Goal: Task Accomplishment & Management: Manage account settings

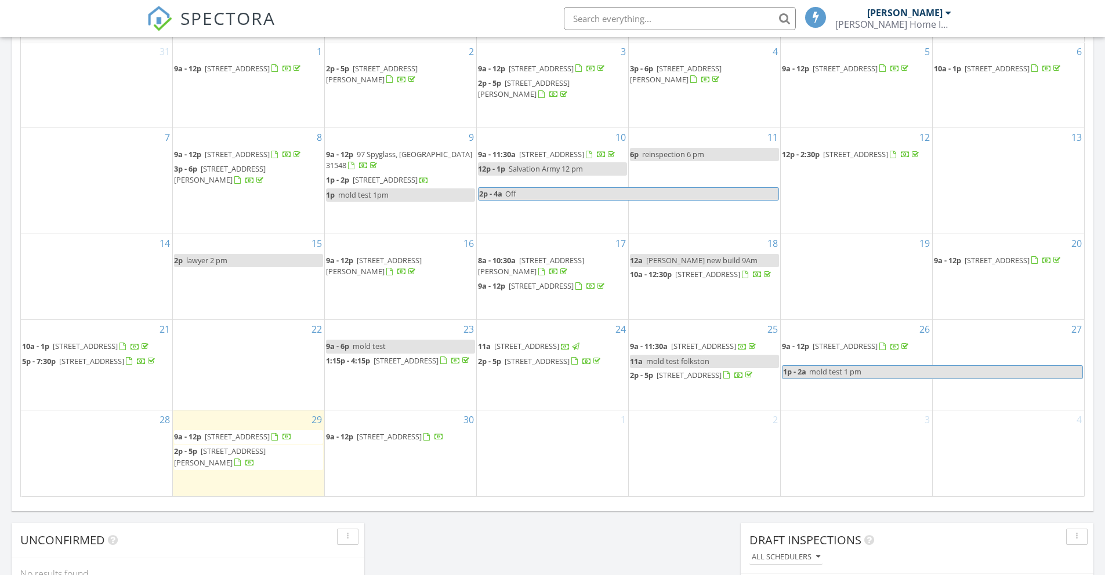
scroll to position [582, 0]
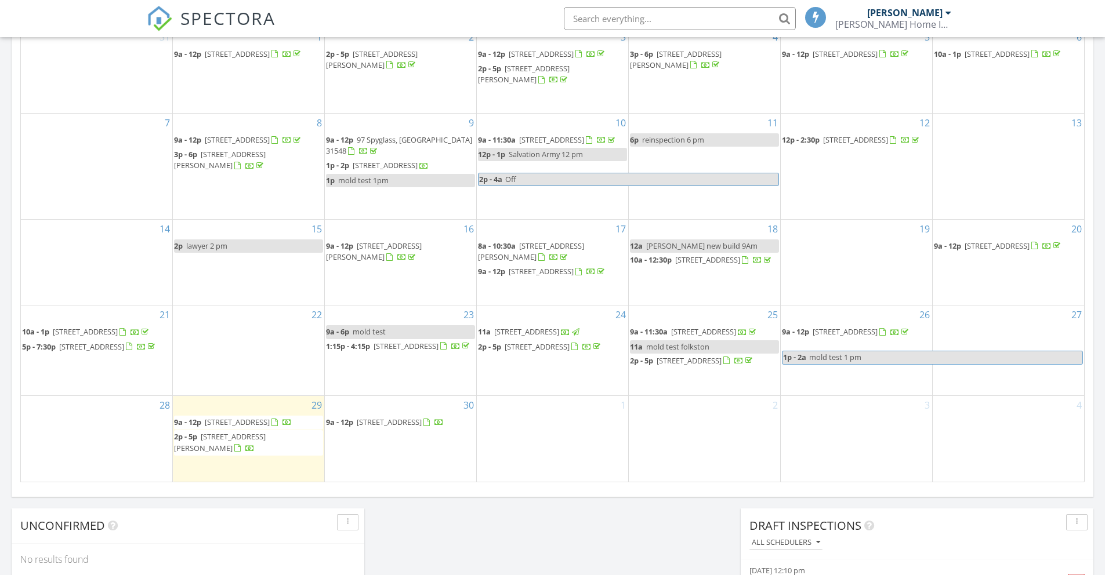
click at [270, 390] on span "208 Foxwood Dr, Kingsland 31548" at bounding box center [237, 422] width 65 height 10
click at [569, 343] on span "[STREET_ADDRESS]" at bounding box center [536, 347] width 65 height 10
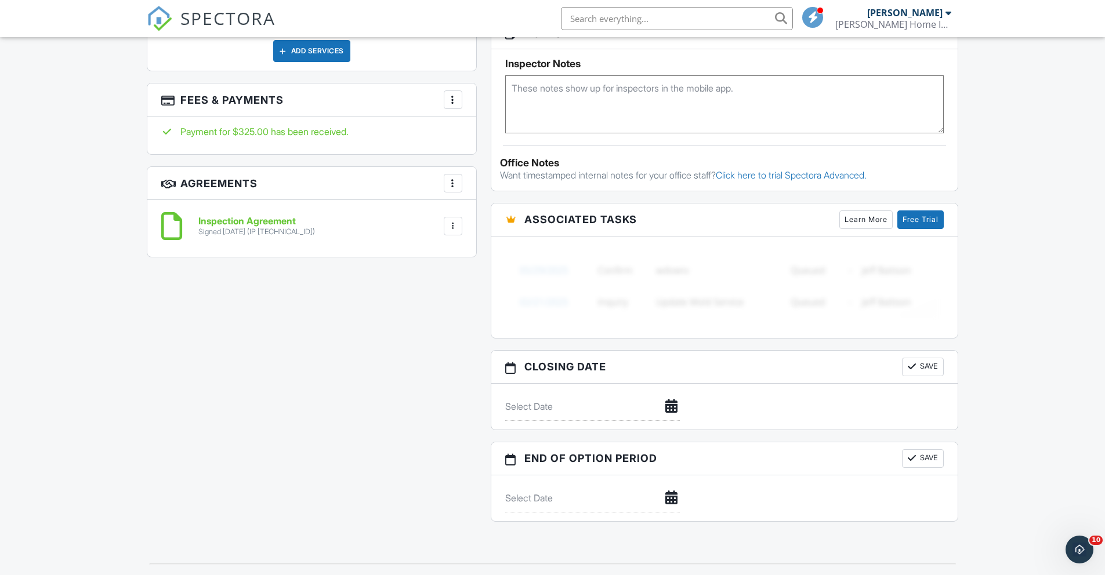
scroll to position [165, 0]
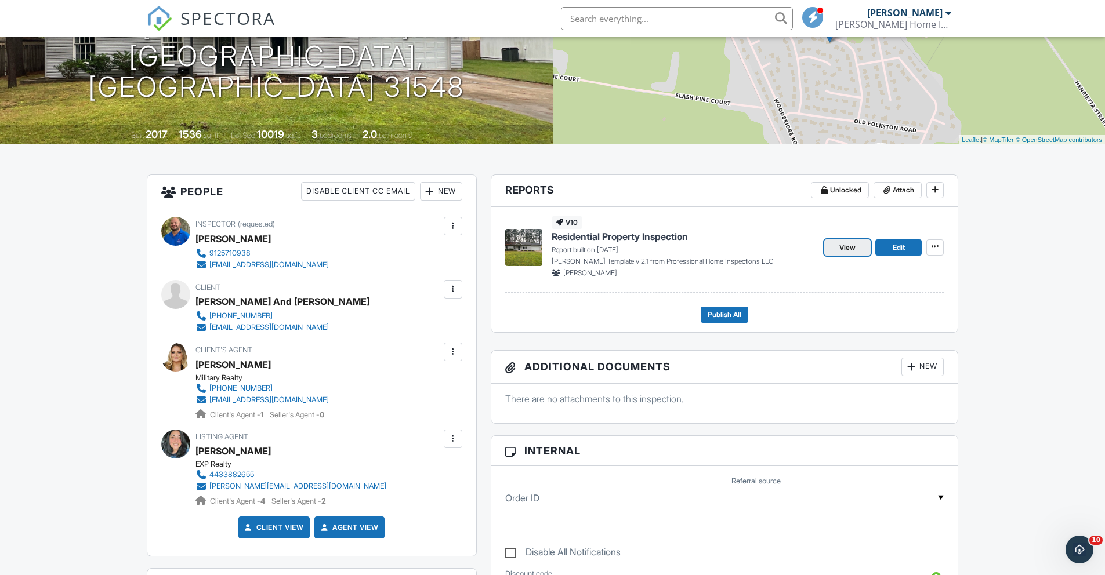
click at [851, 253] on link "View" at bounding box center [847, 247] width 46 height 16
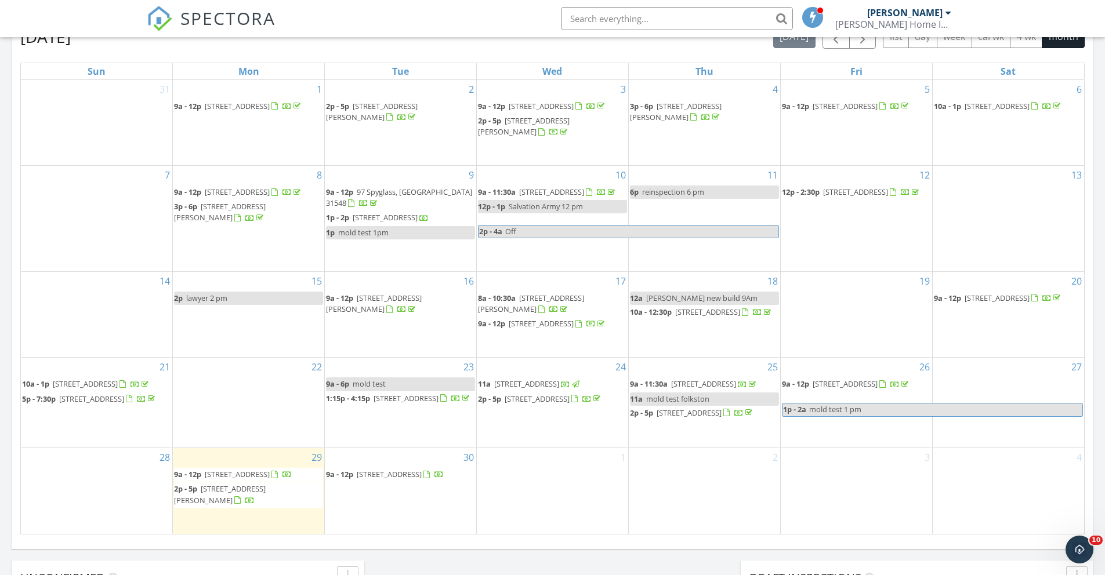
scroll to position [517, 0]
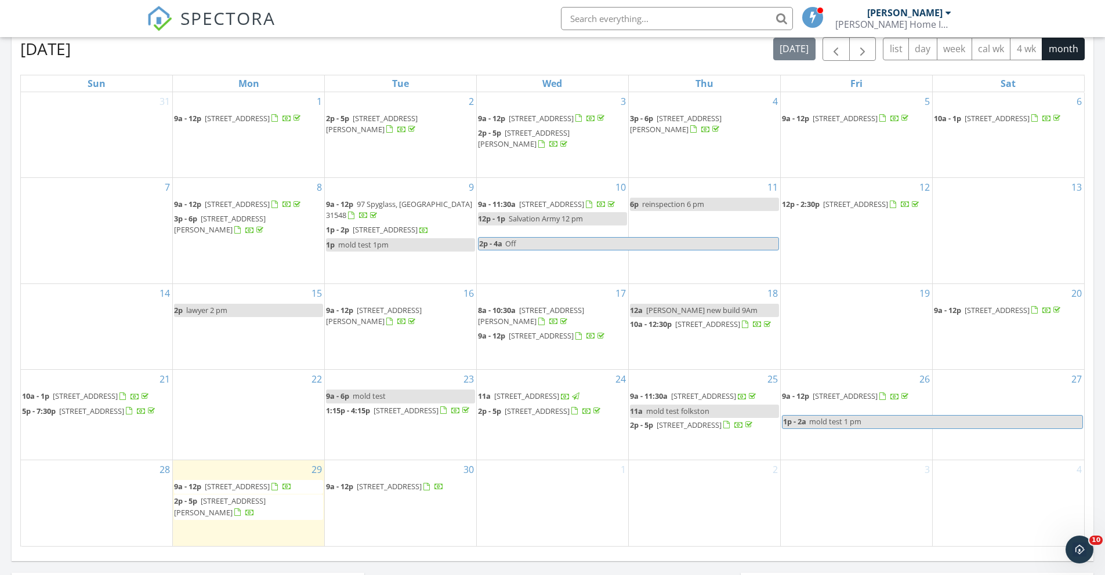
click at [582, 20] on input "text" at bounding box center [677, 18] width 232 height 23
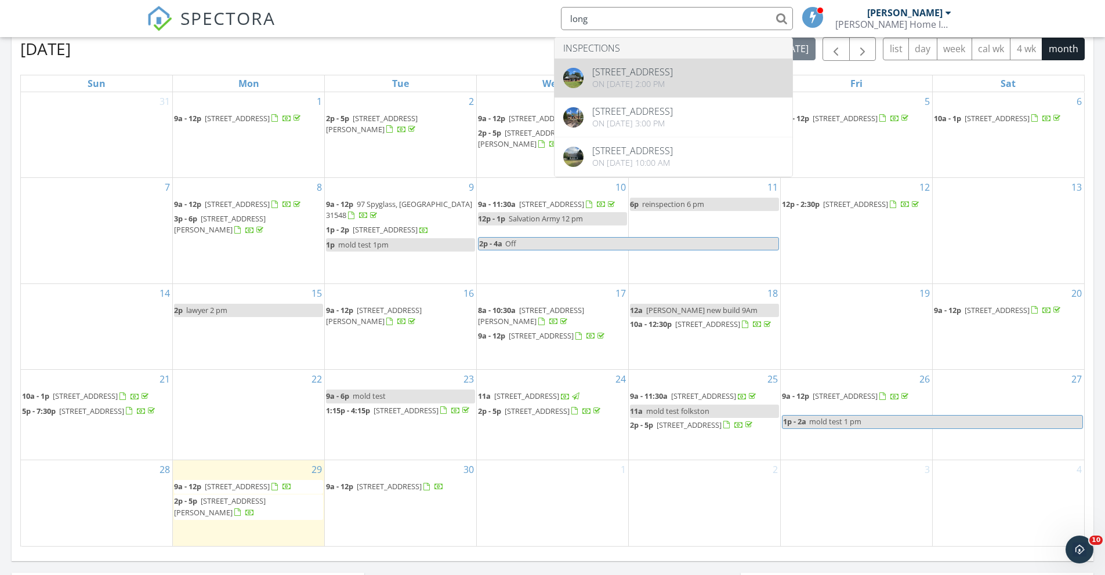
type input "long"
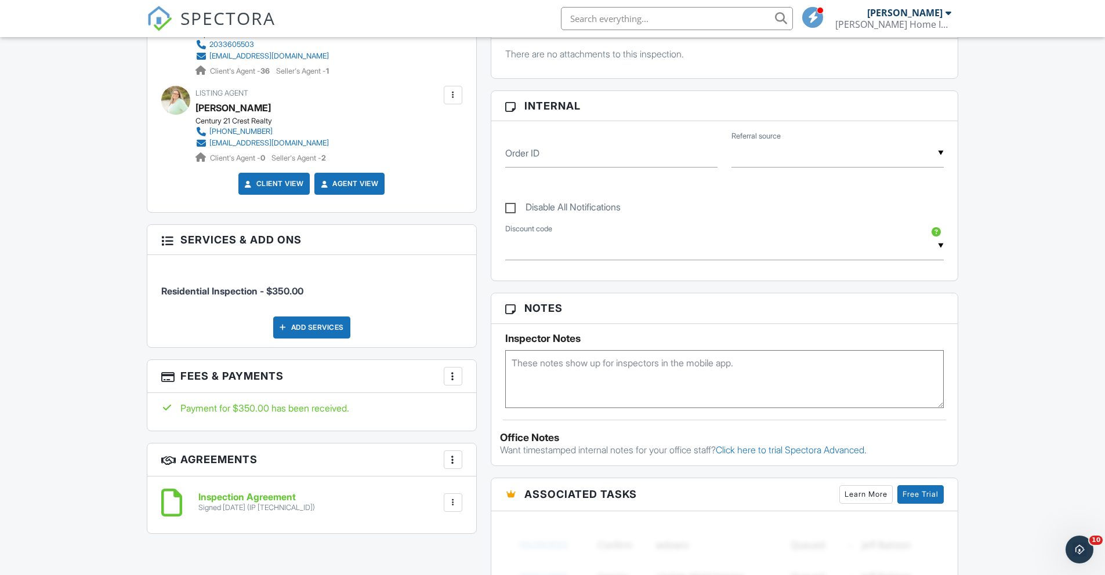
scroll to position [146, 0]
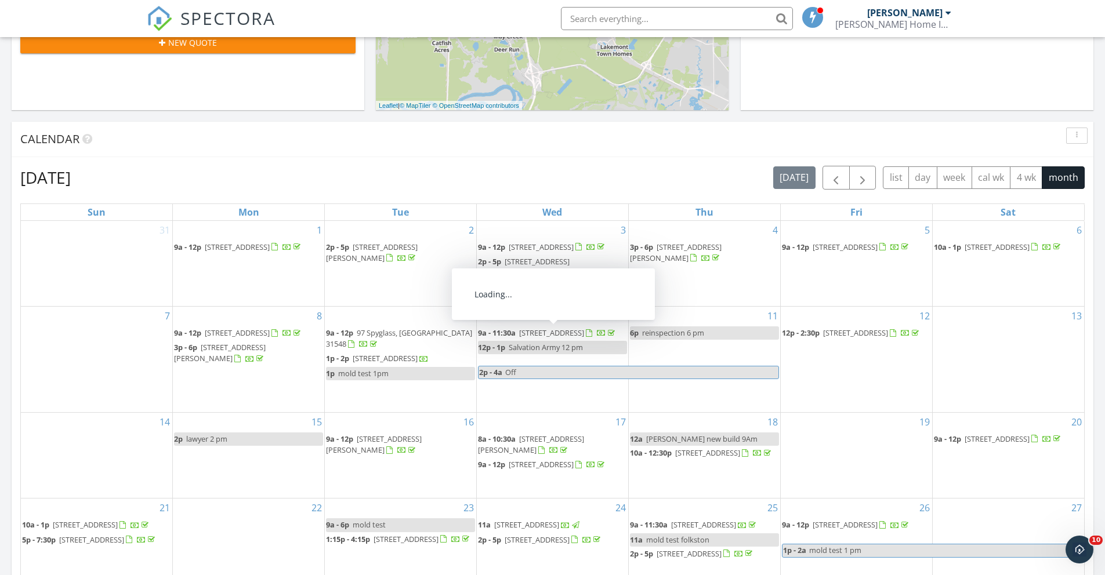
scroll to position [306, 0]
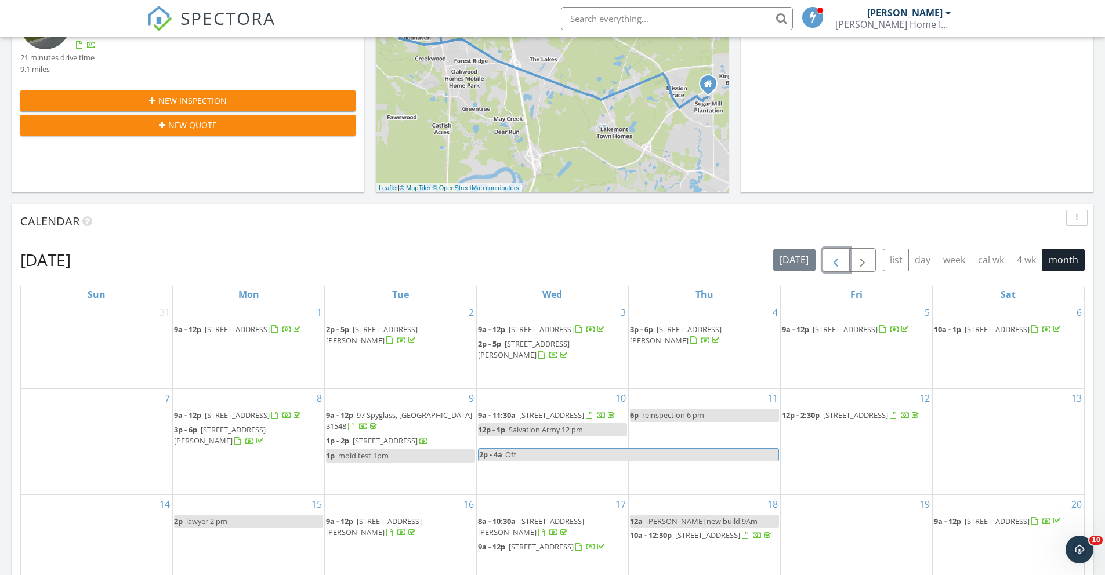
click at [836, 270] on button "button" at bounding box center [835, 260] width 27 height 24
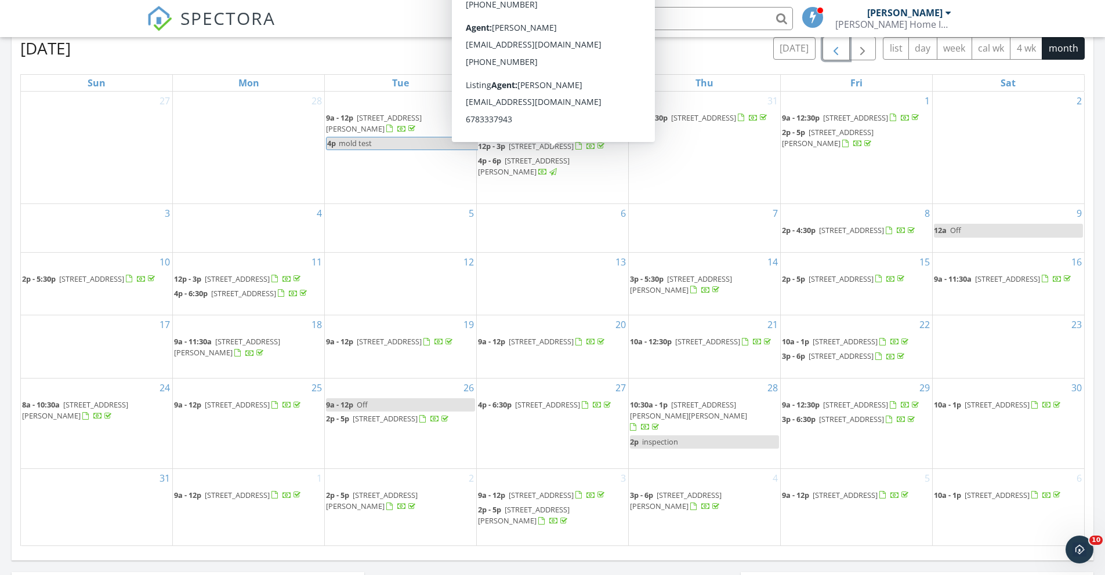
scroll to position [520, 0]
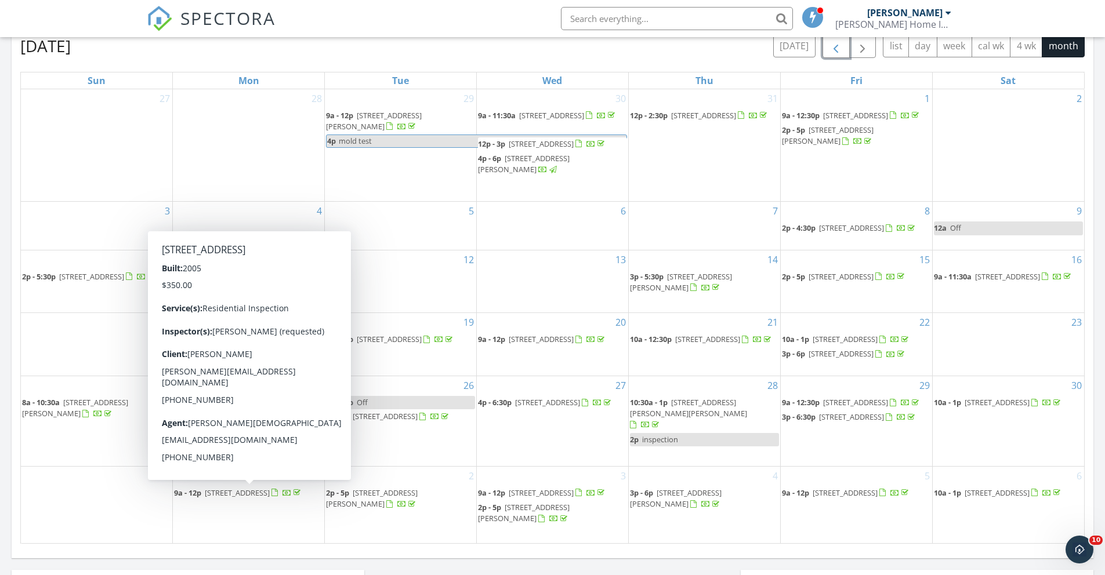
click at [250, 498] on span "223 Landing Blvd, Kingsland 31548" at bounding box center [237, 493] width 65 height 10
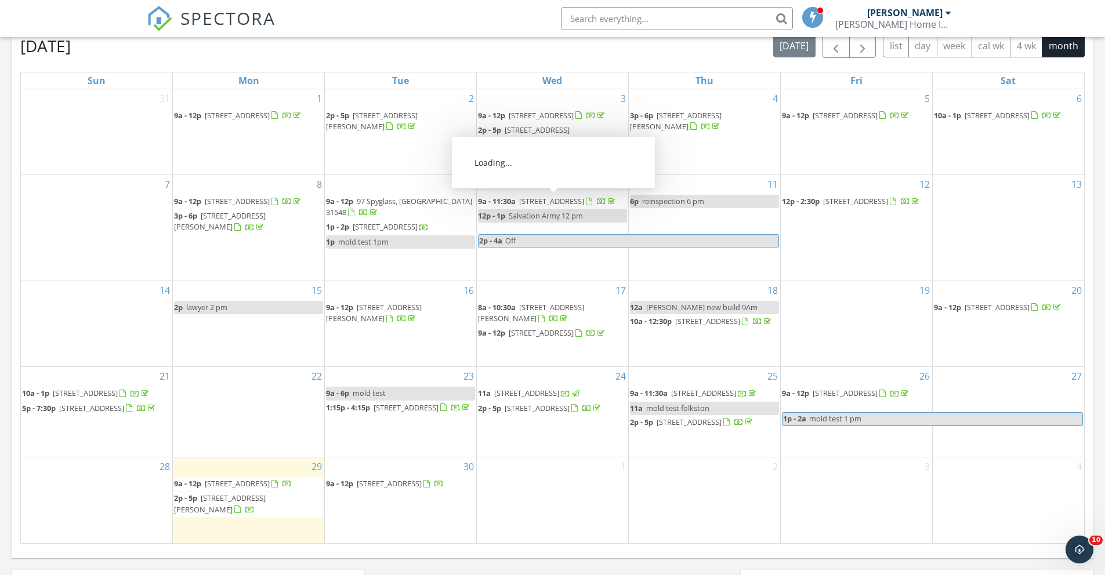
click at [600, 16] on input "text" at bounding box center [677, 18] width 232 height 23
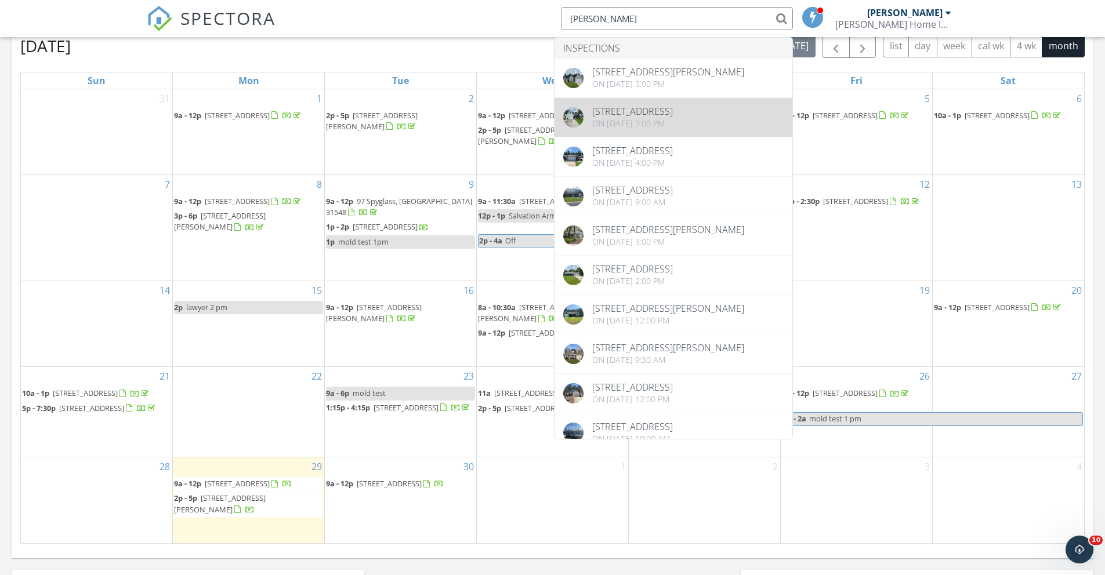
type input "beverly"
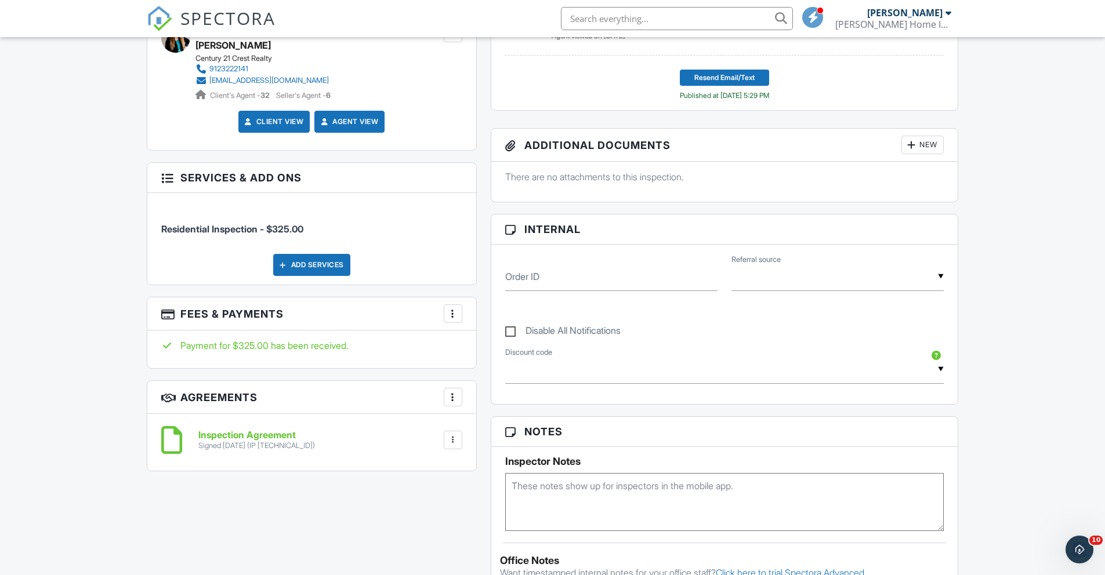
scroll to position [159, 0]
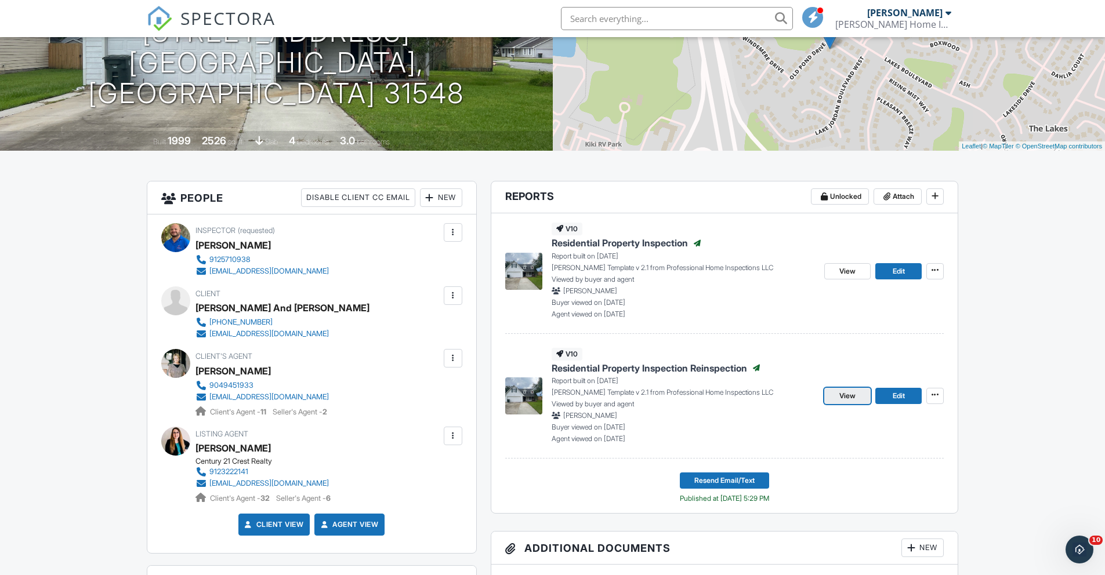
click at [865, 396] on link "View" at bounding box center [847, 396] width 46 height 16
click at [858, 280] on div "View Edit" at bounding box center [883, 271] width 119 height 96
click at [853, 266] on span "View" at bounding box center [847, 272] width 16 height 12
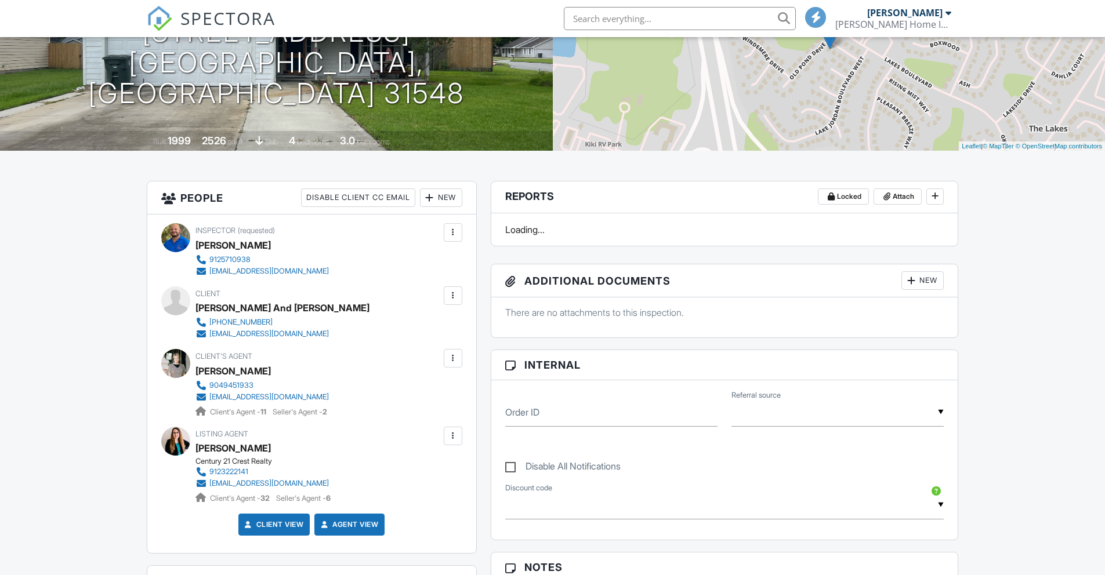
scroll to position [159, 0]
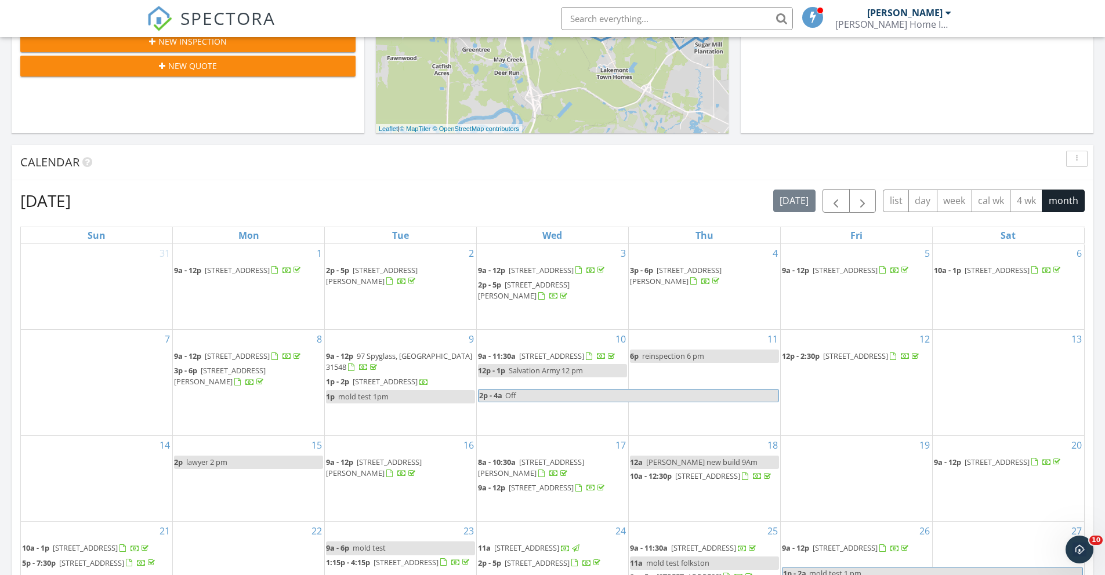
scroll to position [759, 0]
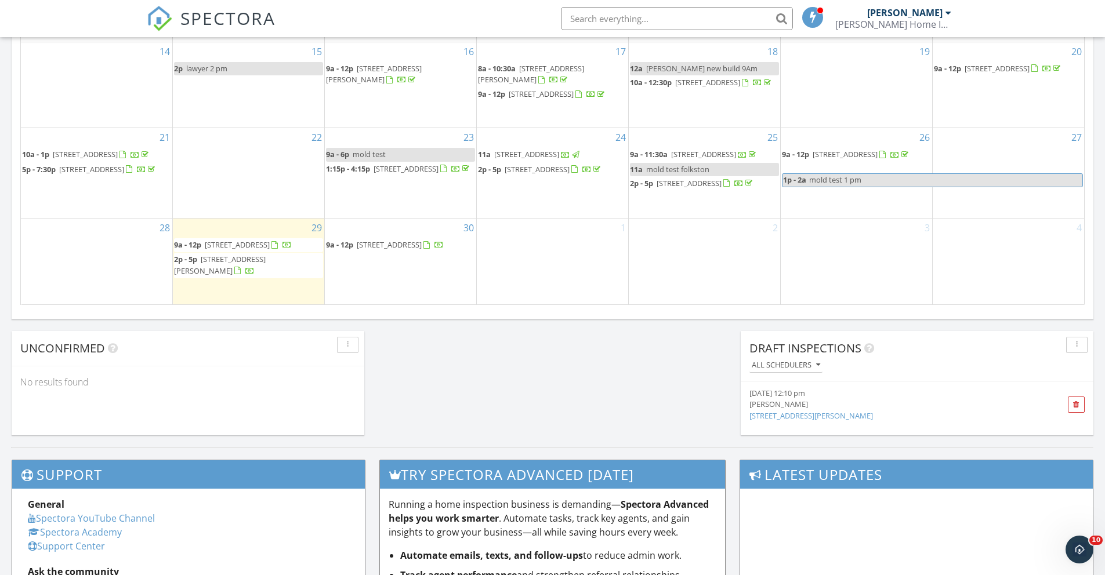
click at [248, 242] on span "[STREET_ADDRESS]" at bounding box center [237, 244] width 65 height 10
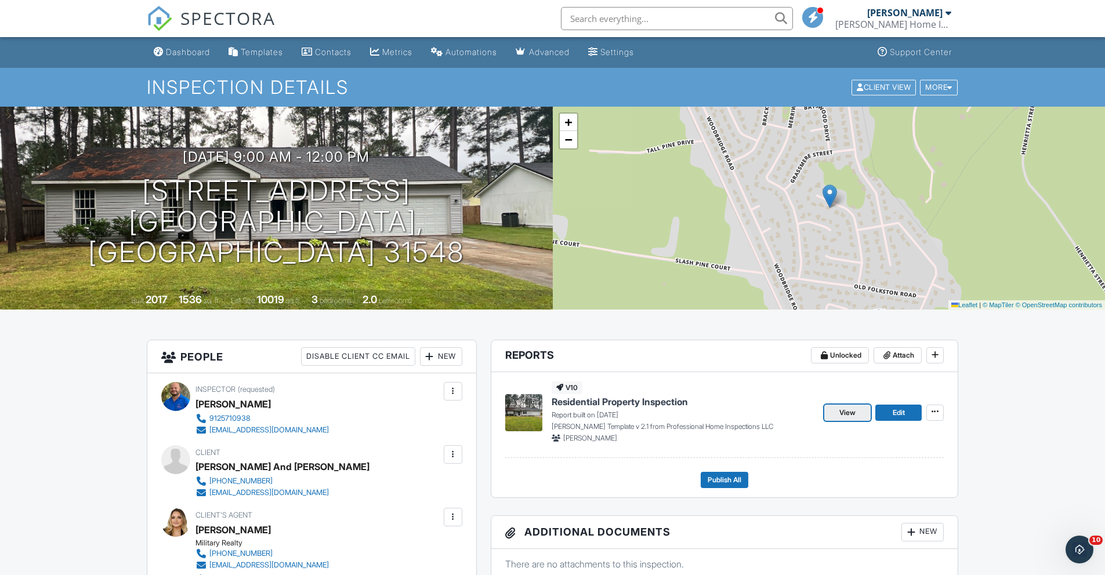
click at [846, 415] on span "View" at bounding box center [847, 413] width 16 height 12
click at [743, 480] on button "Publish All" at bounding box center [724, 480] width 48 height 16
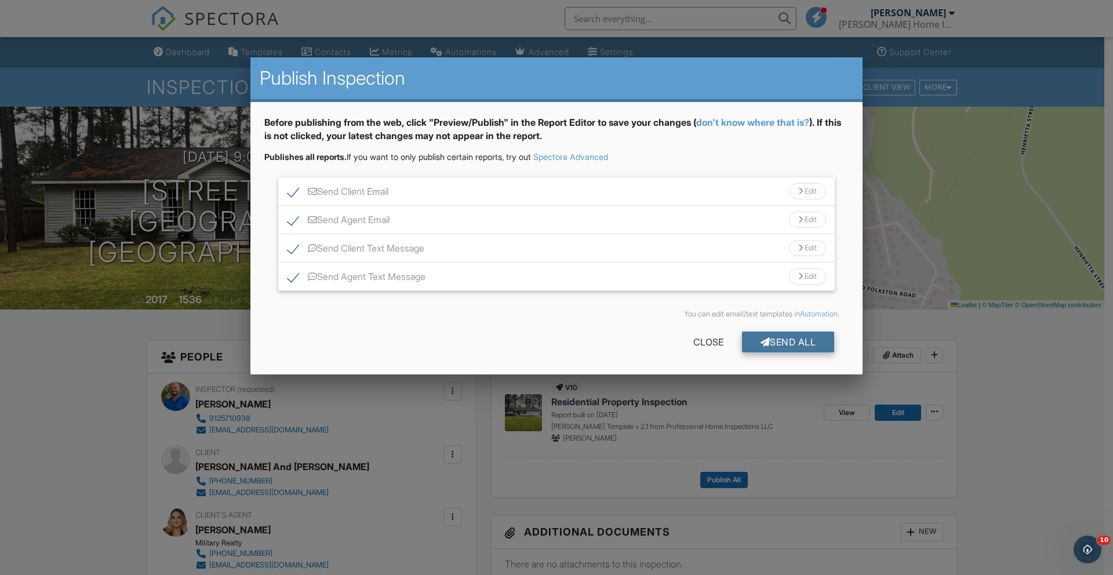
click at [801, 340] on div "Send All" at bounding box center [788, 342] width 93 height 21
